Goal: Check status

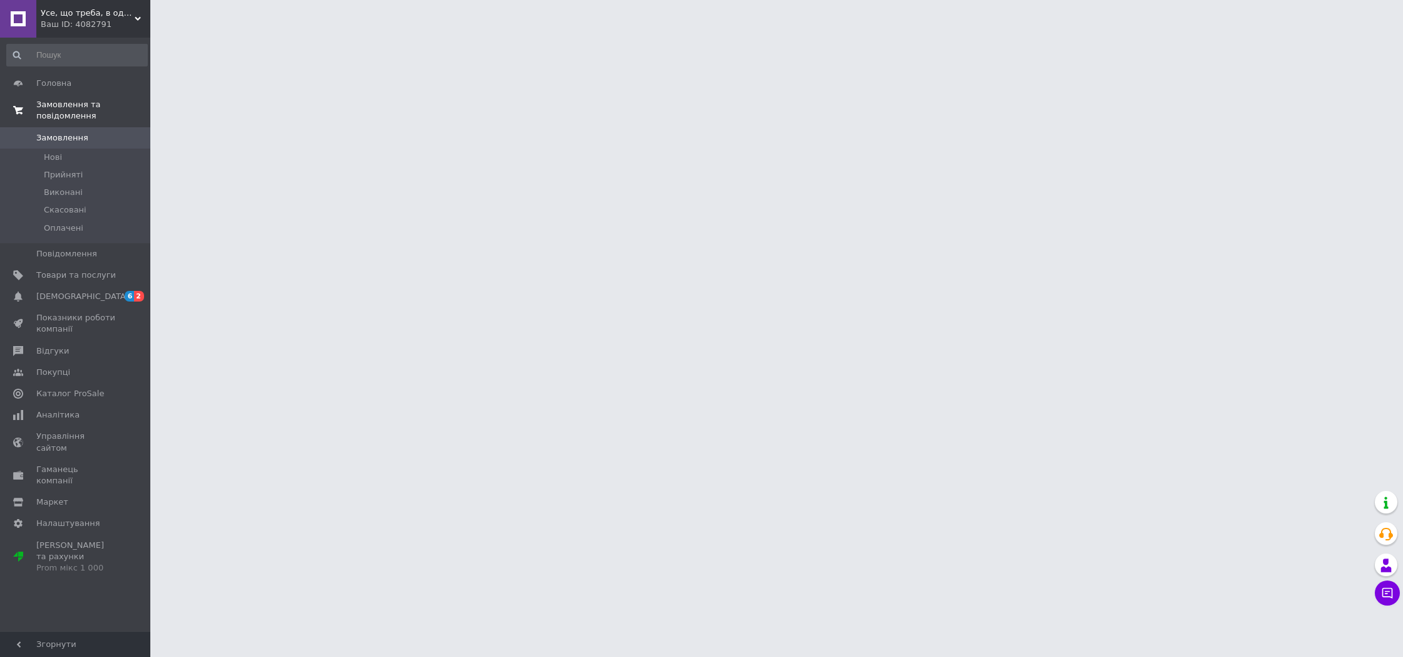
click at [100, 124] on link "Замовлення та повідомлення" at bounding box center [77, 110] width 154 height 33
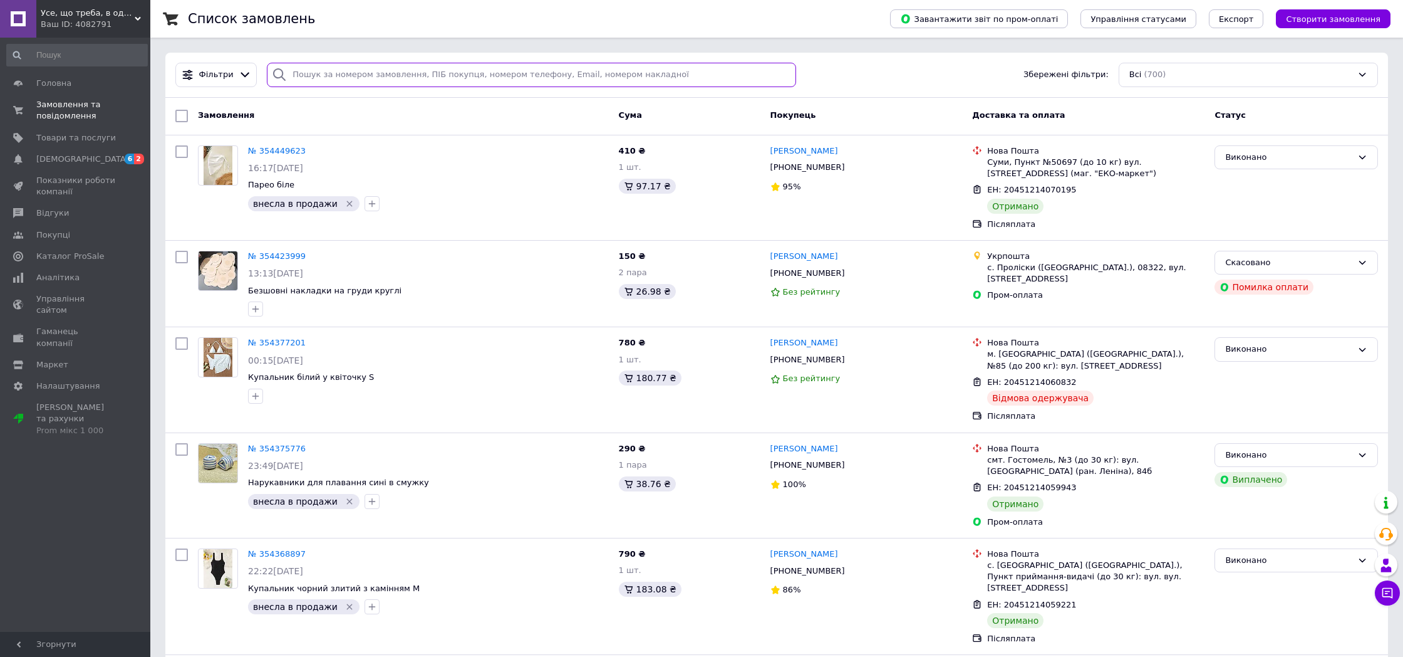
click at [336, 68] on input "search" at bounding box center [531, 75] width 529 height 24
paste input "20451237156822"
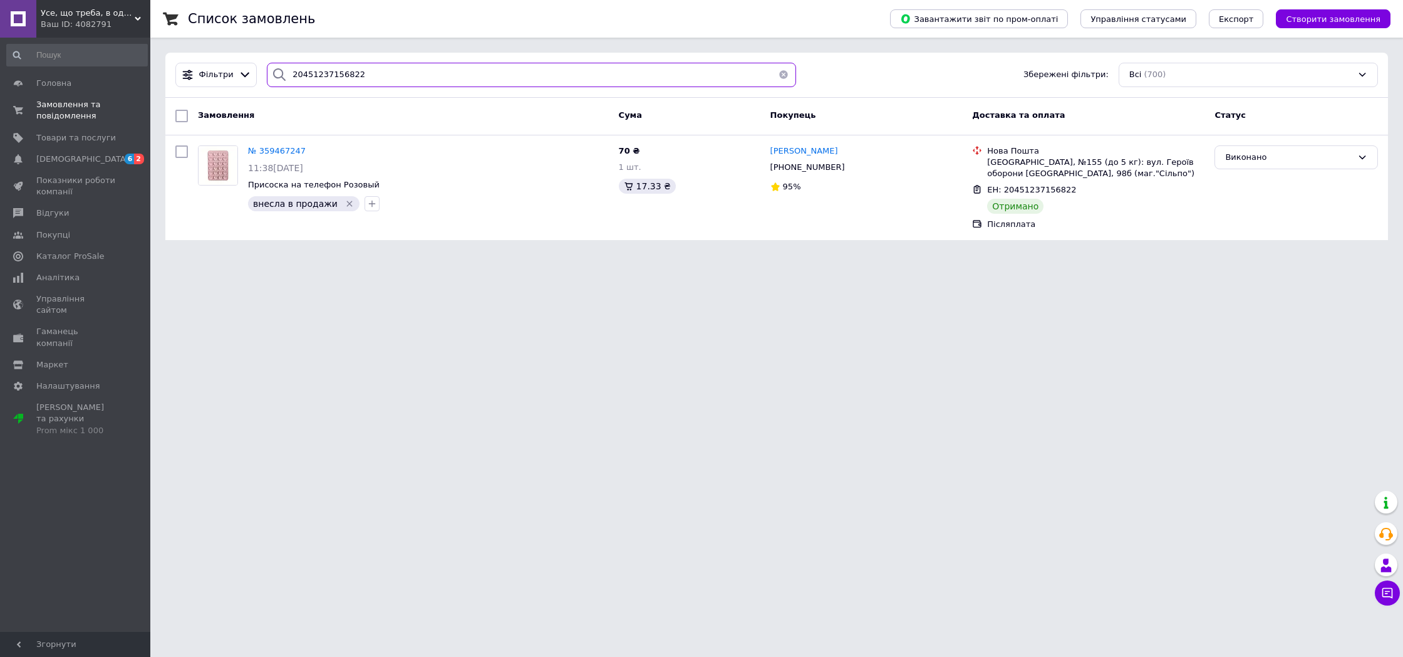
paste input "683651"
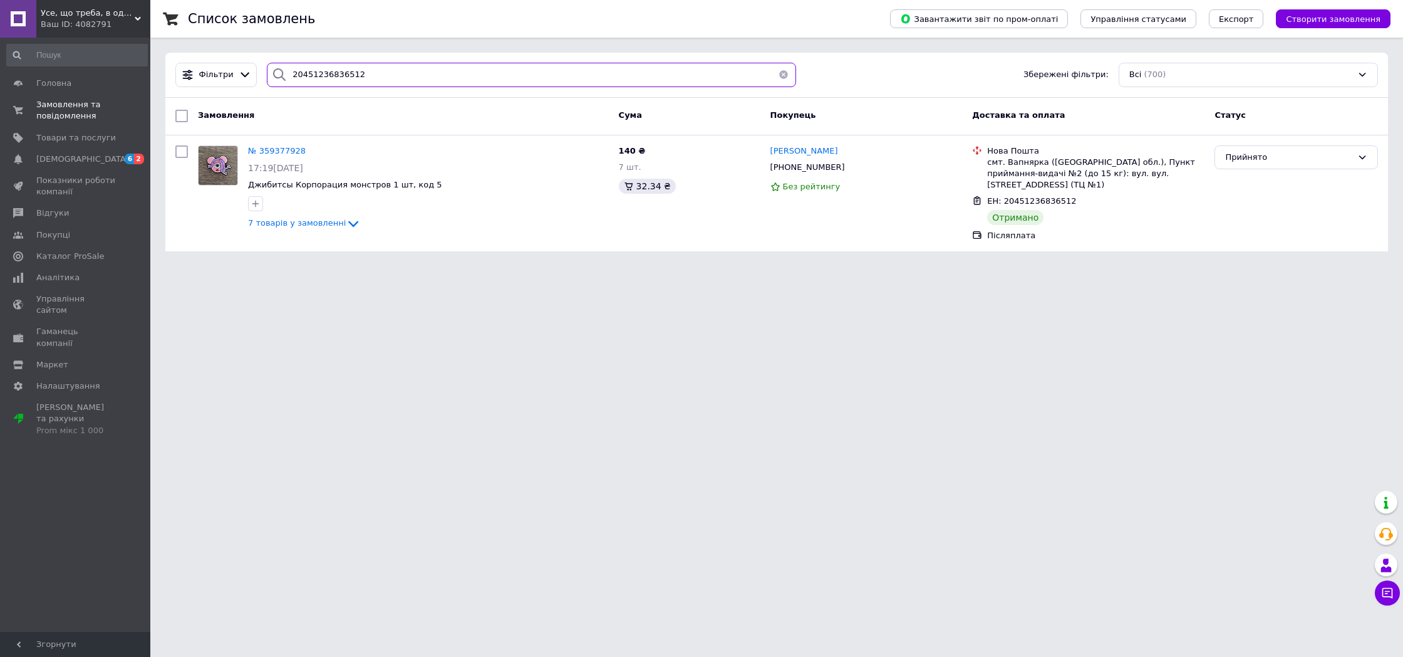
paste input "8124306"
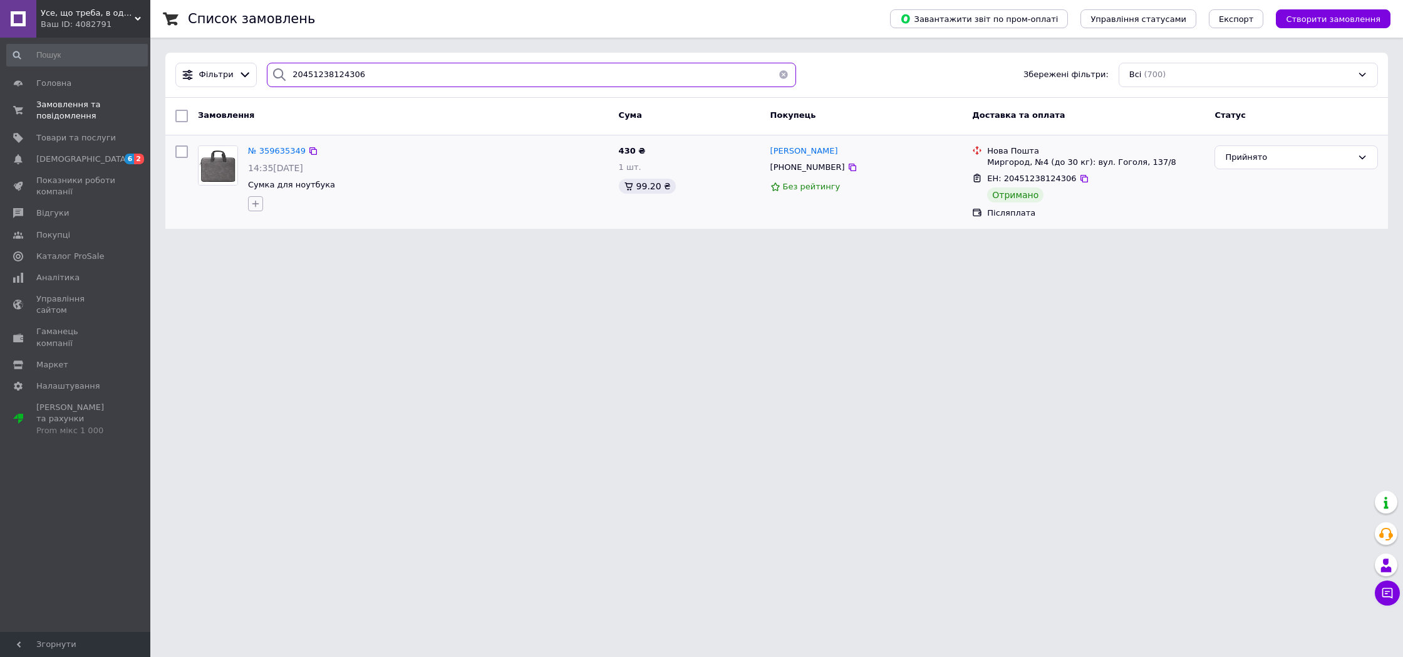
type input "20451238124306"
click at [259, 202] on icon "button" at bounding box center [256, 204] width 10 height 10
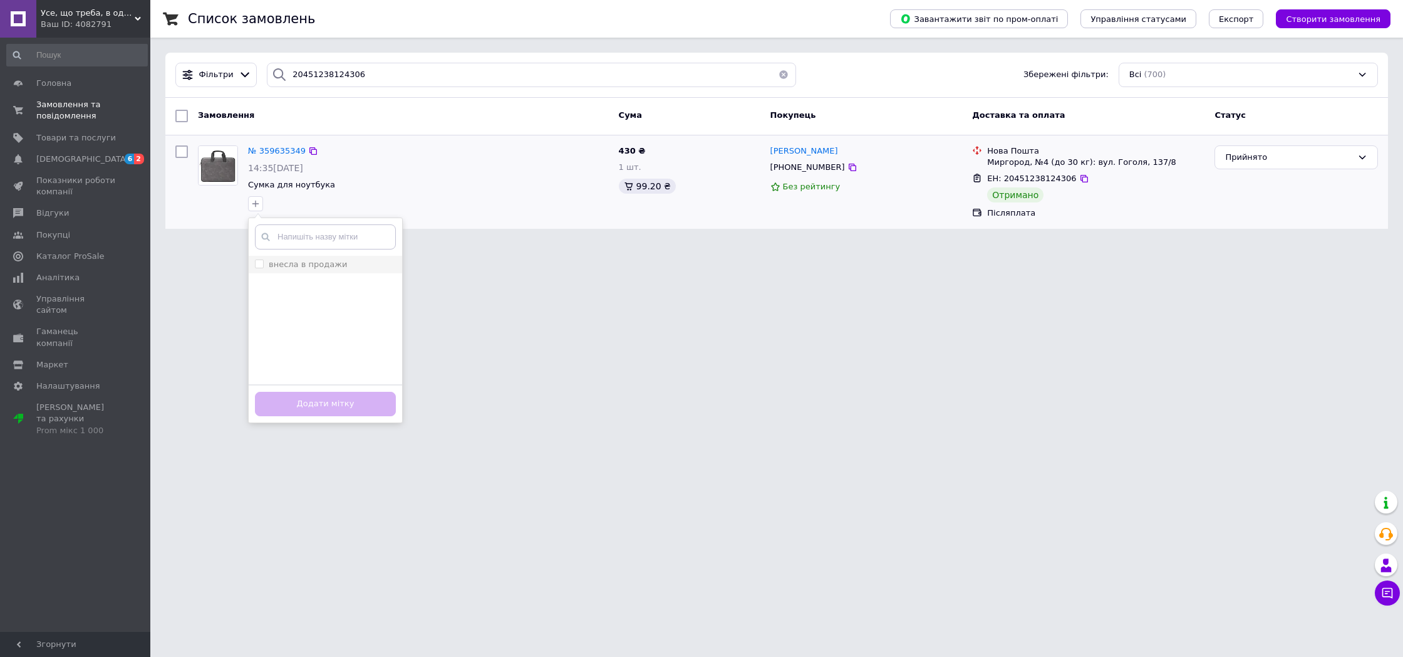
click at [316, 259] on label "внесла в продажи" at bounding box center [308, 263] width 78 height 9
checkbox input "true"
click at [530, 244] on html "Усе, що треба, в одному місці! 🔥 Ваш ID: 4082791 Сайт Усе, що треба, в одному м…" at bounding box center [701, 122] width 1403 height 244
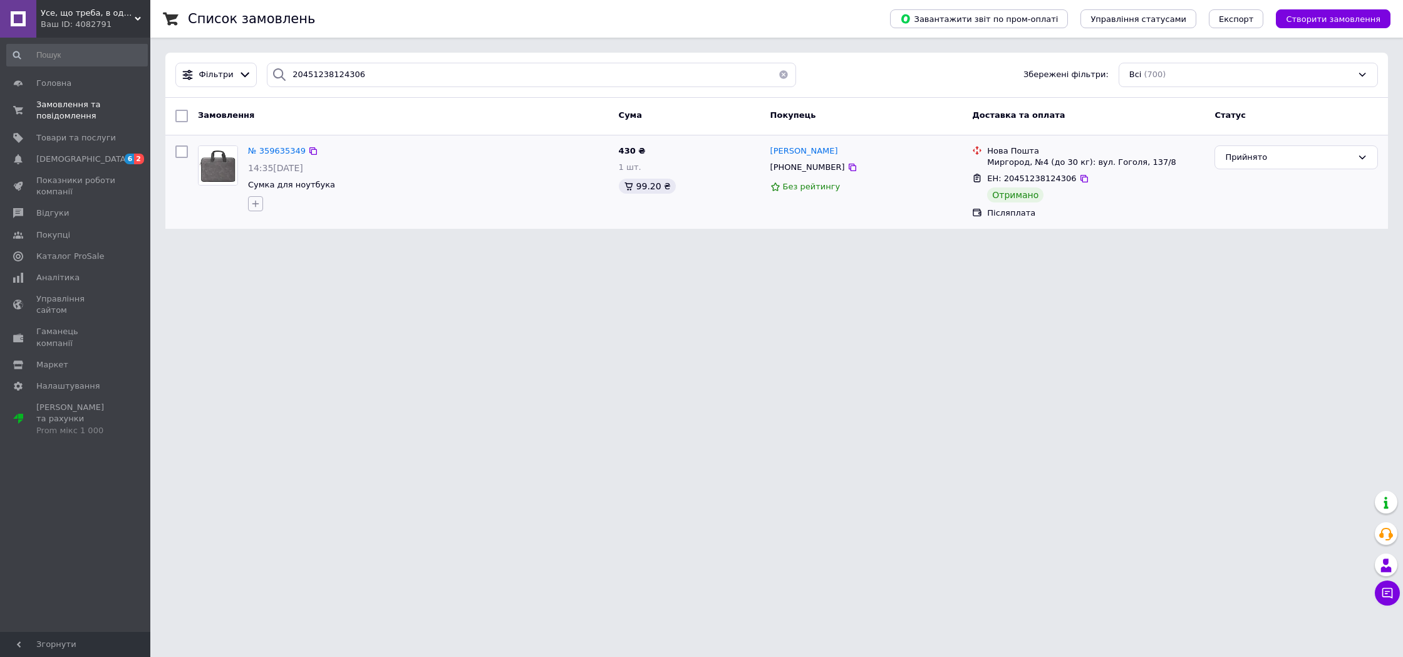
drag, startPoint x: 265, startPoint y: 206, endPoint x: 258, endPoint y: 206, distance: 7.5
click at [264, 206] on div at bounding box center [256, 204] width 20 height 20
click at [258, 206] on icon "button" at bounding box center [256, 204] width 10 height 10
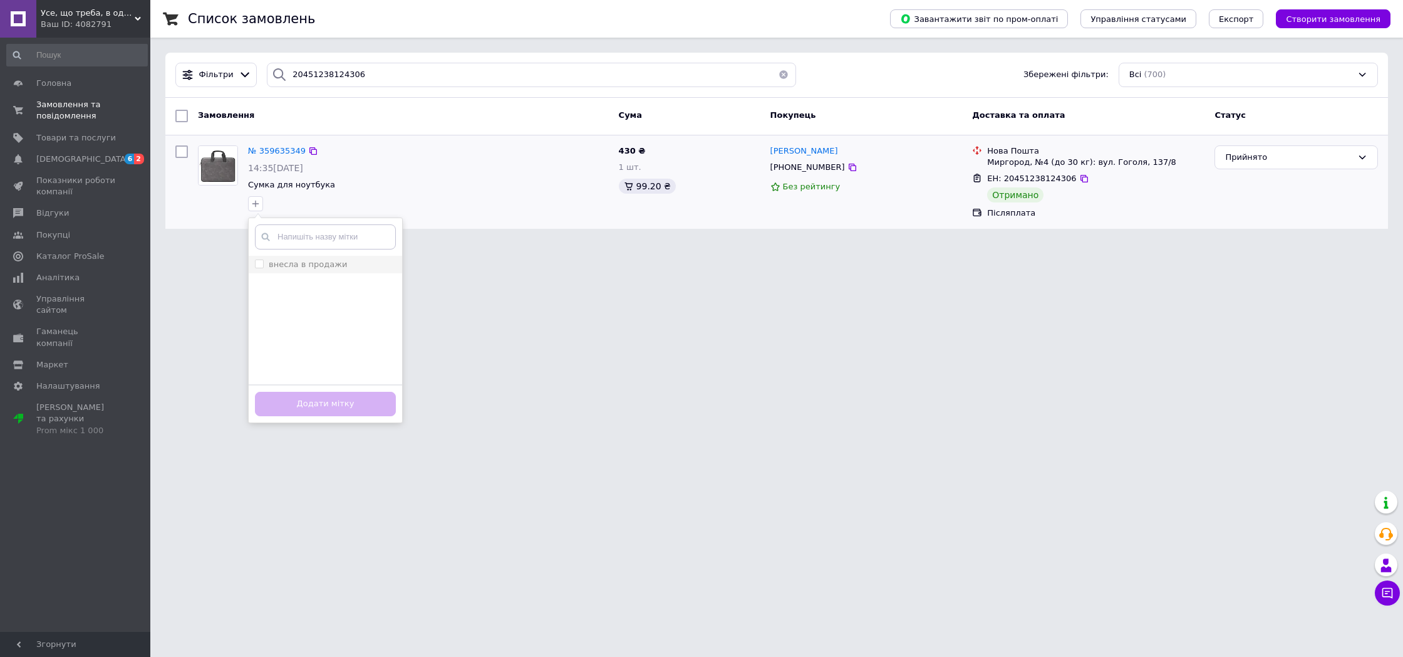
click at [305, 257] on li "внесла в продажи" at bounding box center [326, 265] width 154 height 18
checkbox input "true"
click at [375, 405] on button "Додати мітку" at bounding box center [325, 404] width 141 height 24
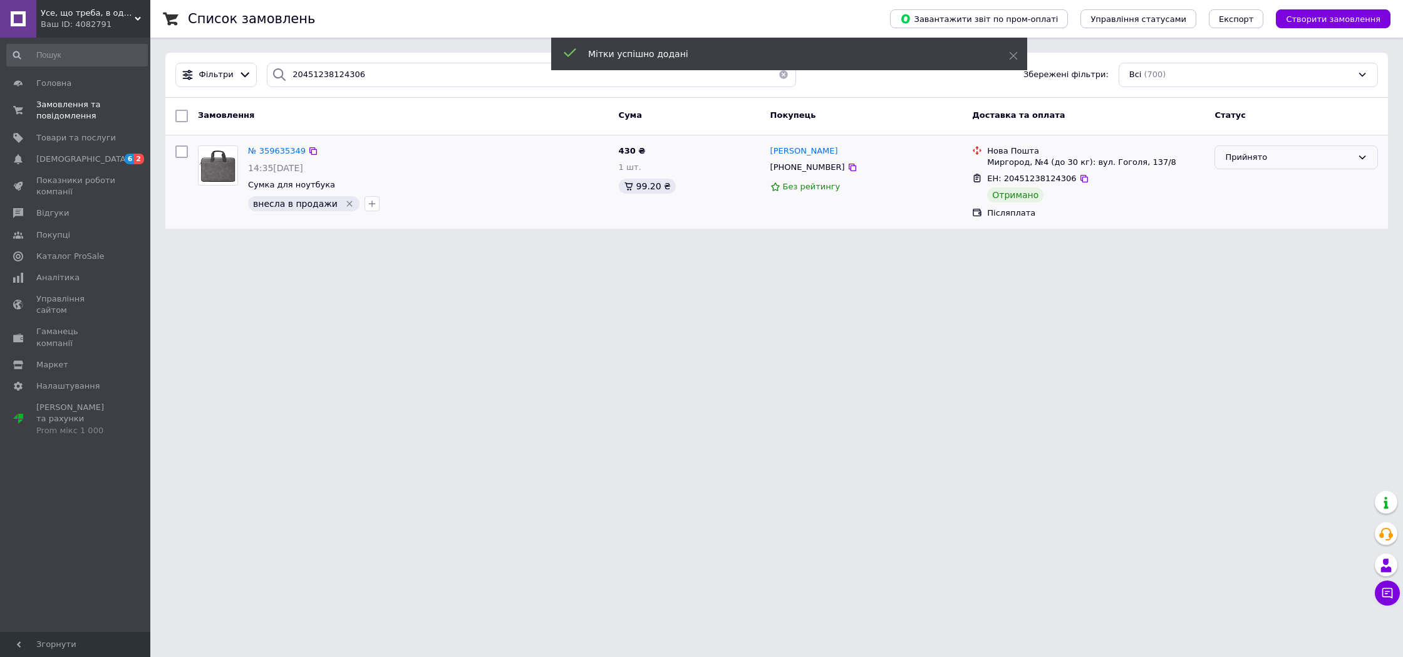
click at [1312, 147] on div "Прийнято" at bounding box center [1297, 157] width 164 height 24
click at [1278, 173] on li "Виконано" at bounding box center [1297, 183] width 162 height 23
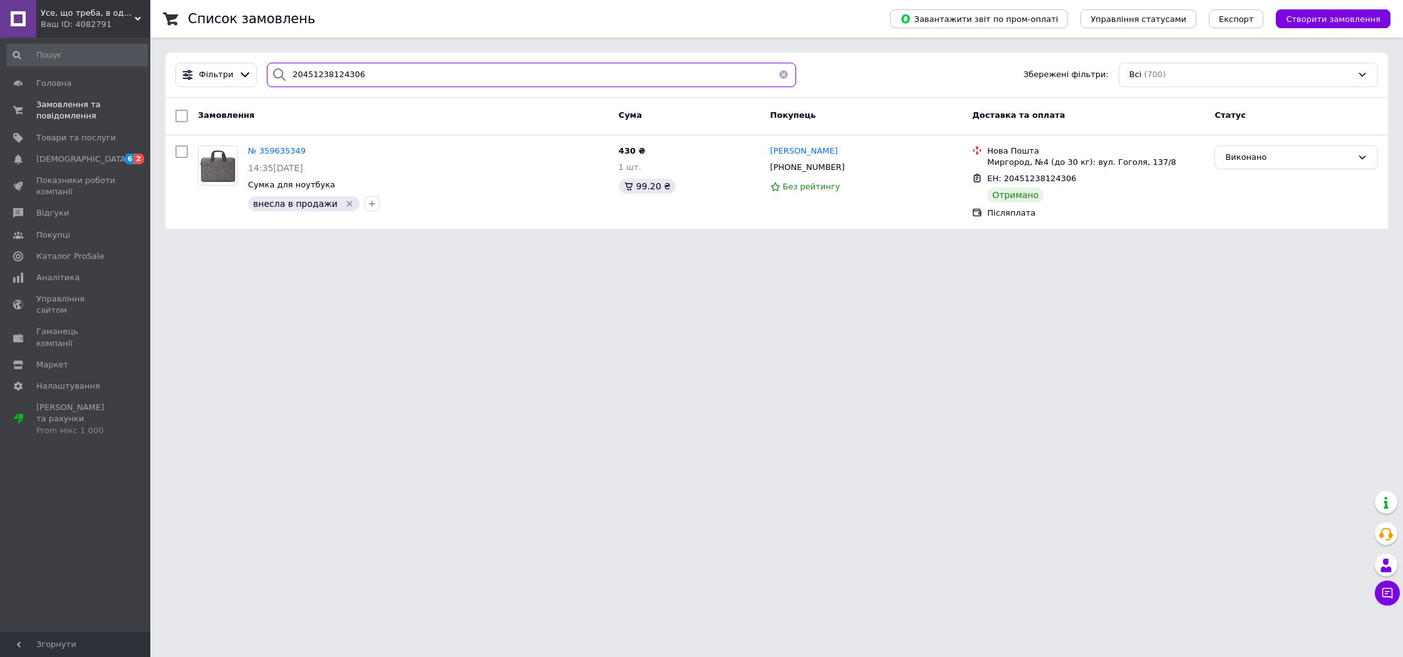
click at [377, 76] on input "20451238124306" at bounding box center [531, 75] width 529 height 24
paste input "7771994"
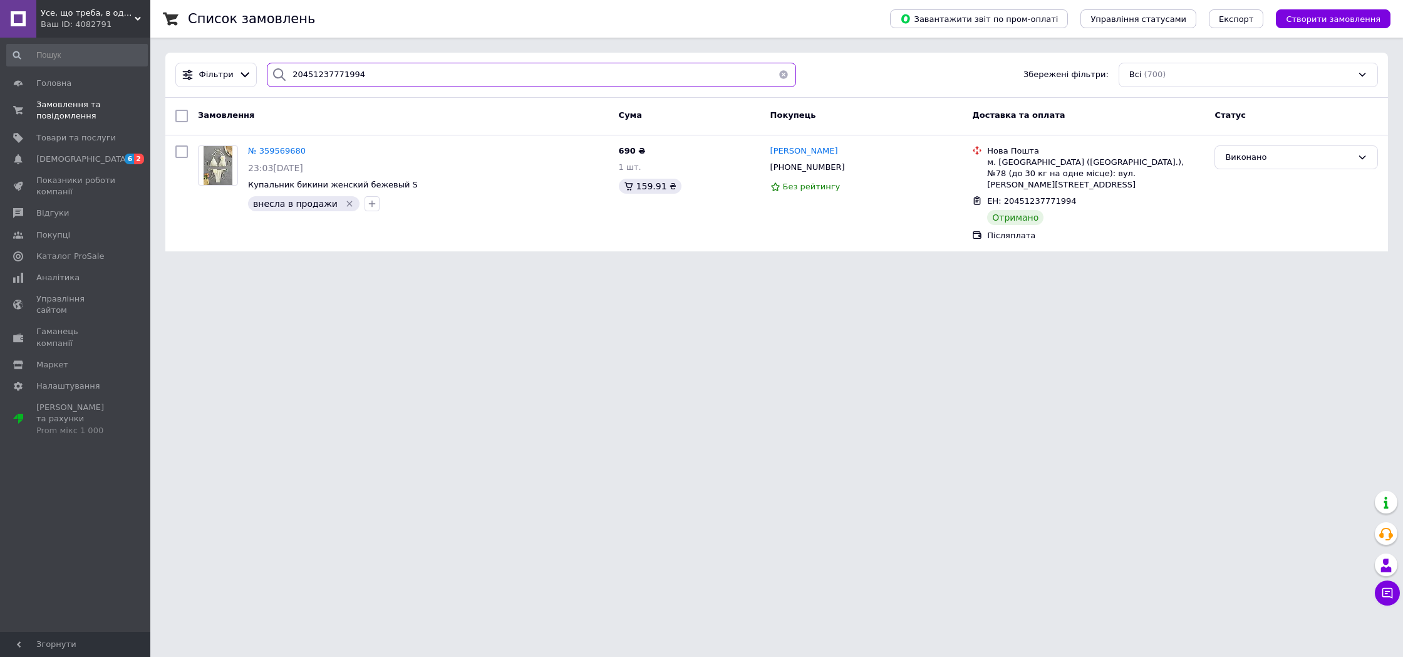
paste input "search"
click at [388, 75] on input "20451237771994" at bounding box center [531, 75] width 529 height 24
type input "20451237771994"
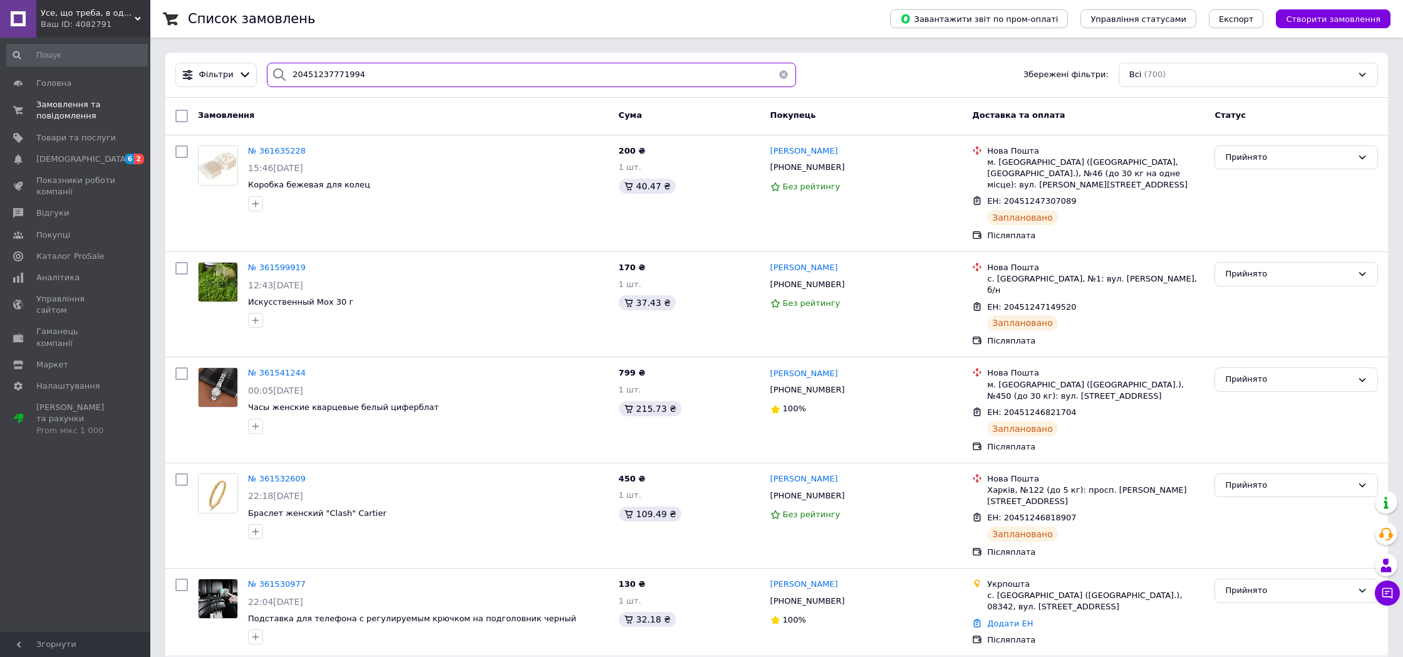
paste input "5415707"
type input "20451235415707"
